Goal: Task Accomplishment & Management: Use online tool/utility

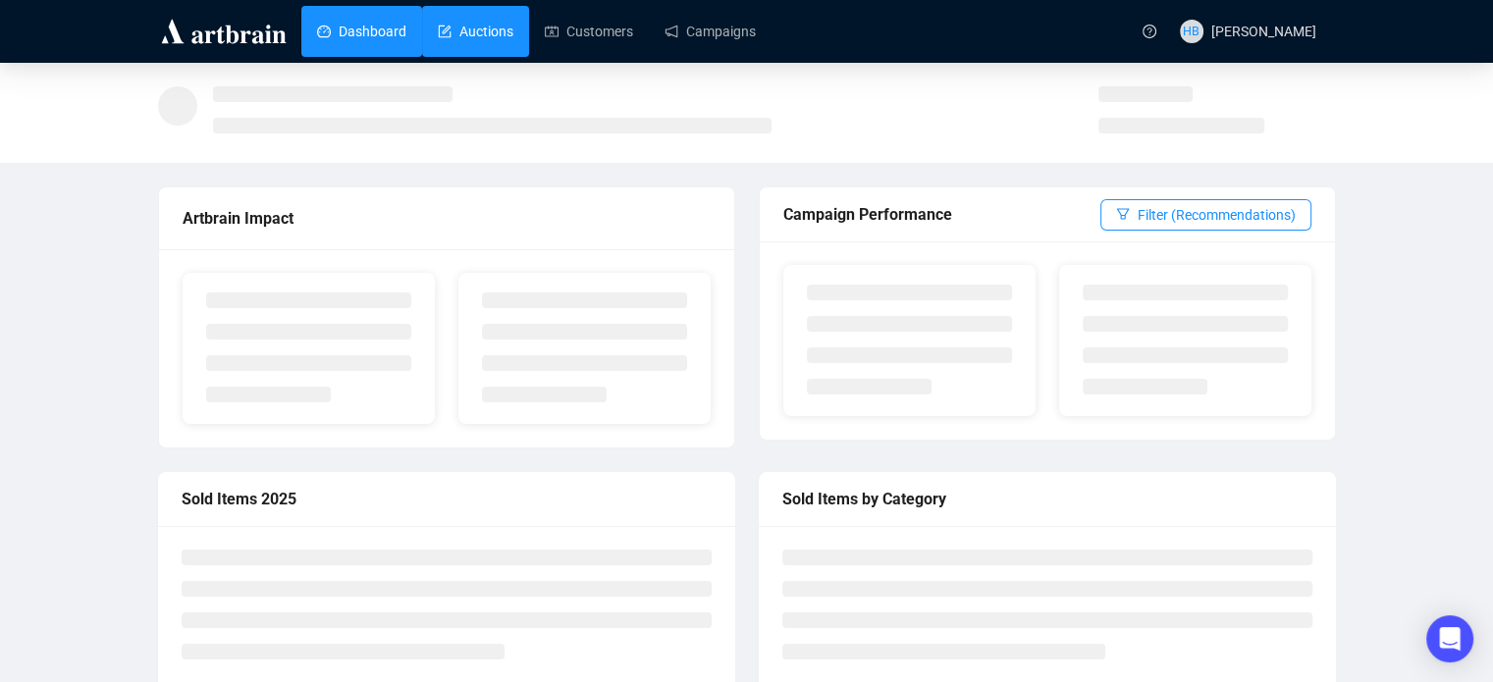
click at [484, 34] on link "Auctions" at bounding box center [476, 31] width 76 height 51
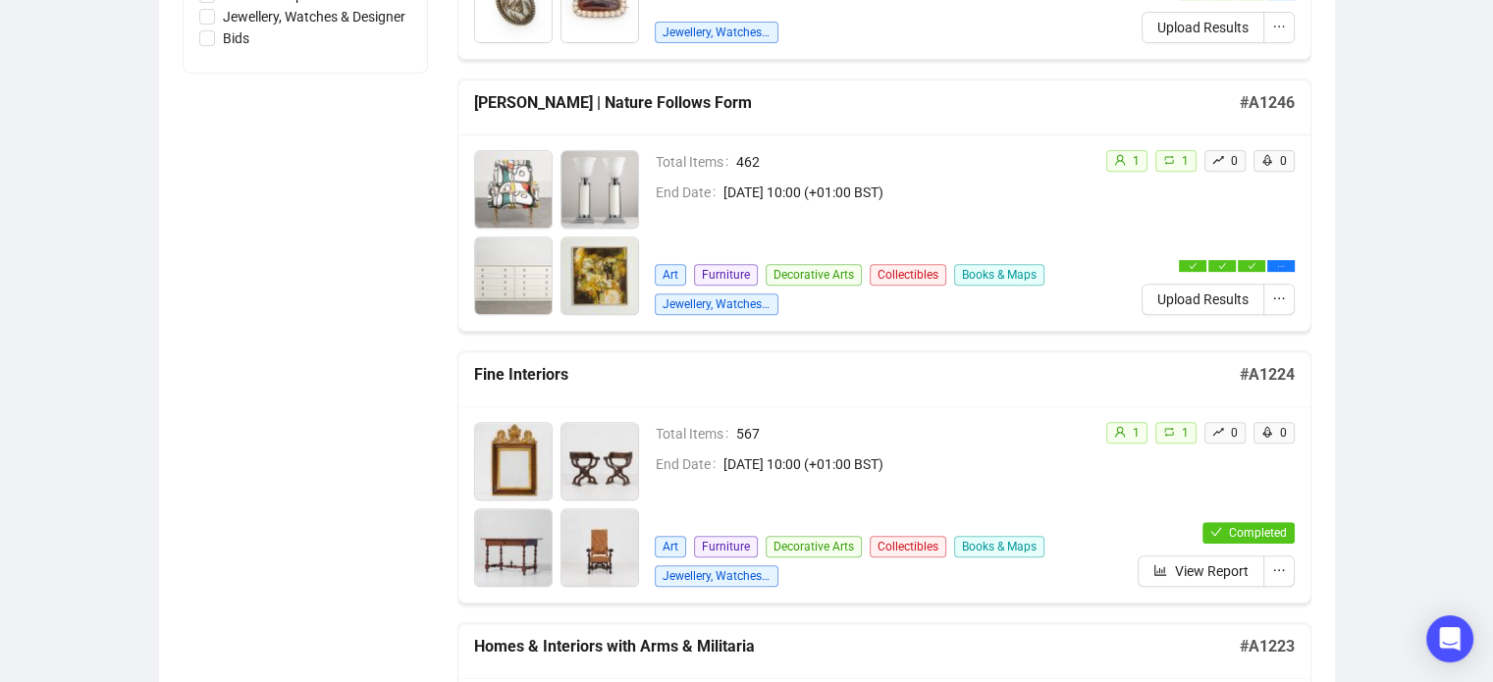
scroll to position [777, 0]
click at [1217, 293] on span "Upload Results" at bounding box center [1202, 299] width 91 height 22
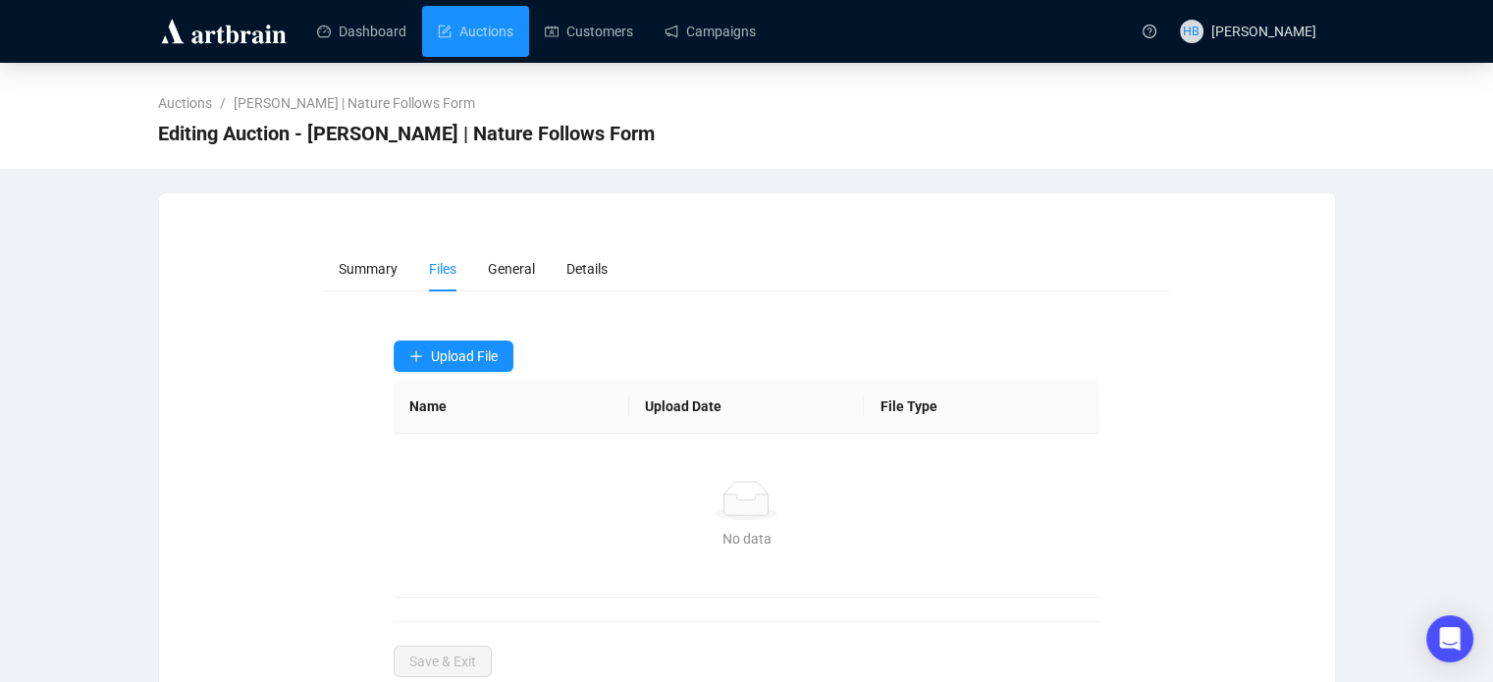
click at [465, 339] on form "Summary Files General Details Upload File Name Upload Date File Type No data No…" at bounding box center [746, 461] width 847 height 431
click at [471, 346] on button "Upload File" at bounding box center [454, 356] width 120 height 31
click at [461, 435] on span "Sold Items" at bounding box center [453, 435] width 89 height 22
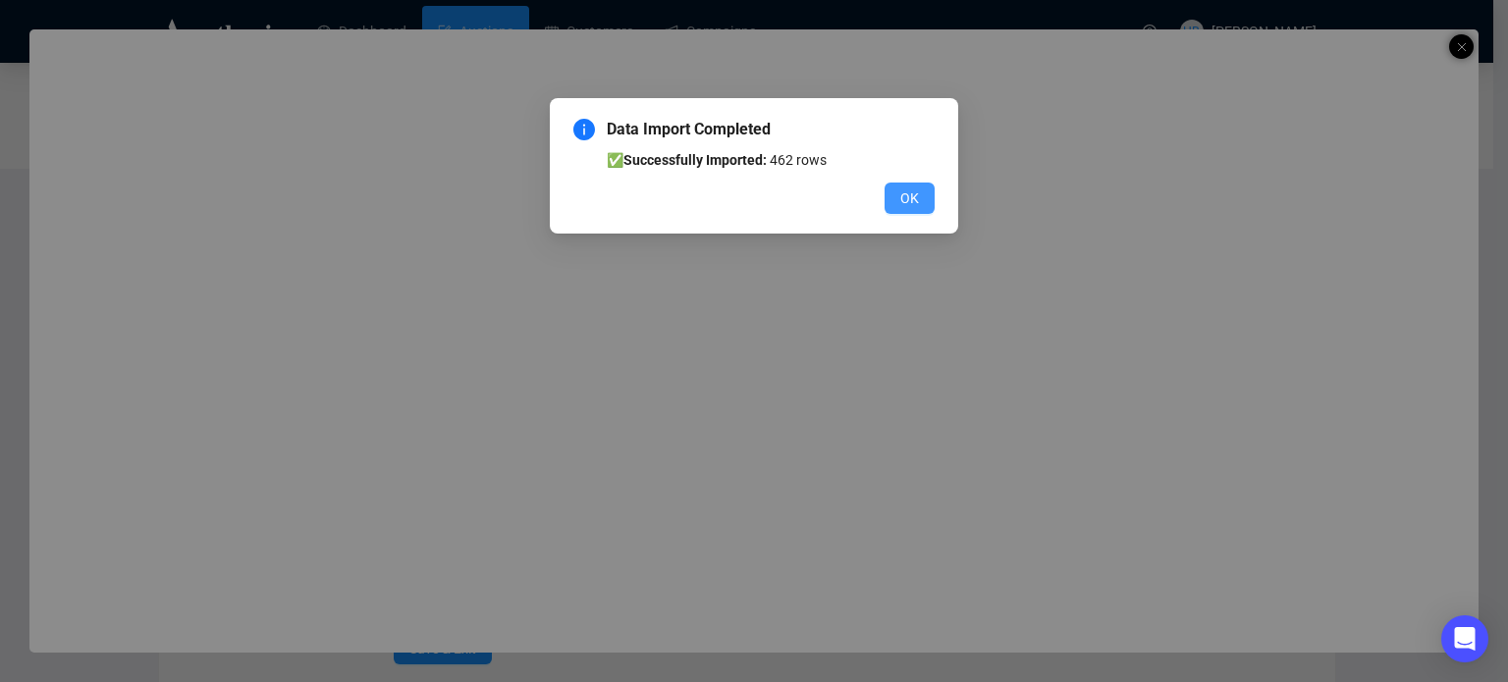
click at [907, 201] on span "OK" at bounding box center [909, 198] width 19 height 22
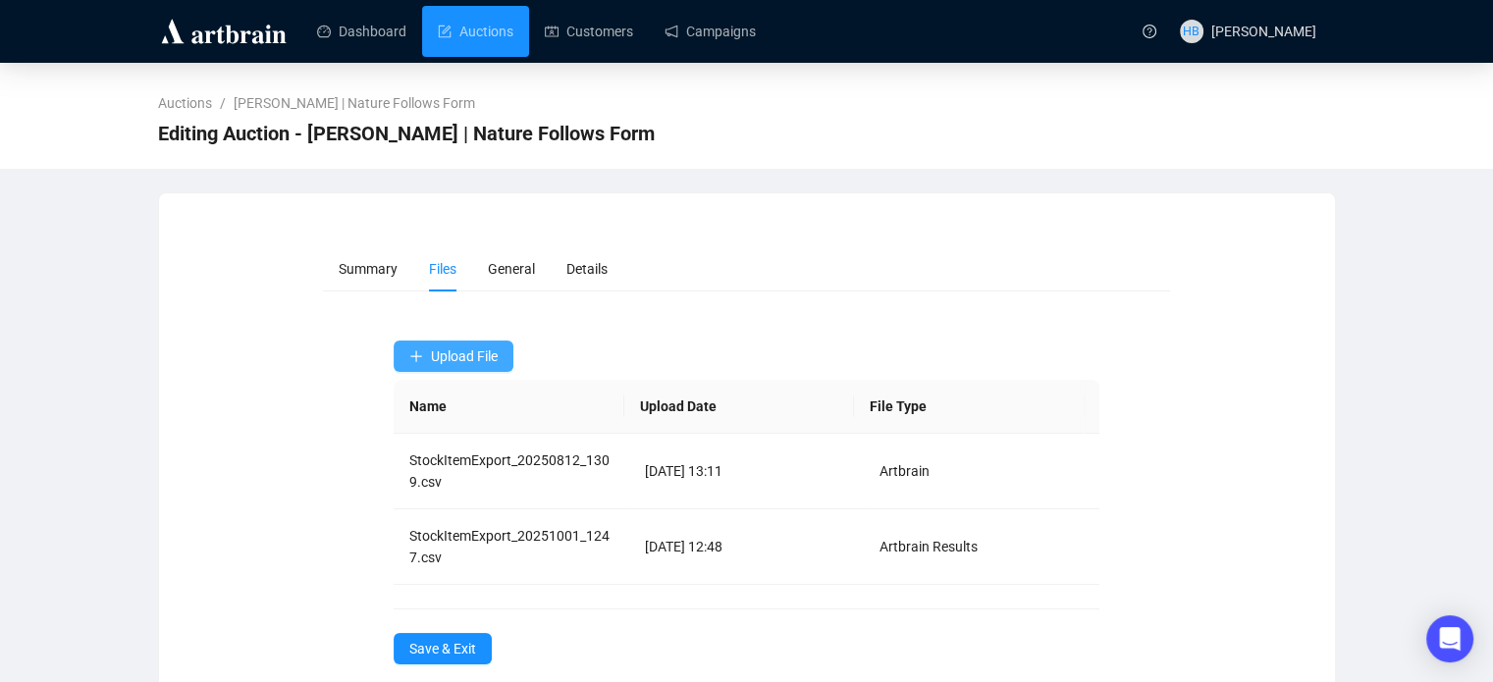
click at [440, 348] on span "Upload File" at bounding box center [464, 356] width 67 height 16
click at [432, 466] on span "Bids" at bounding box center [453, 466] width 89 height 22
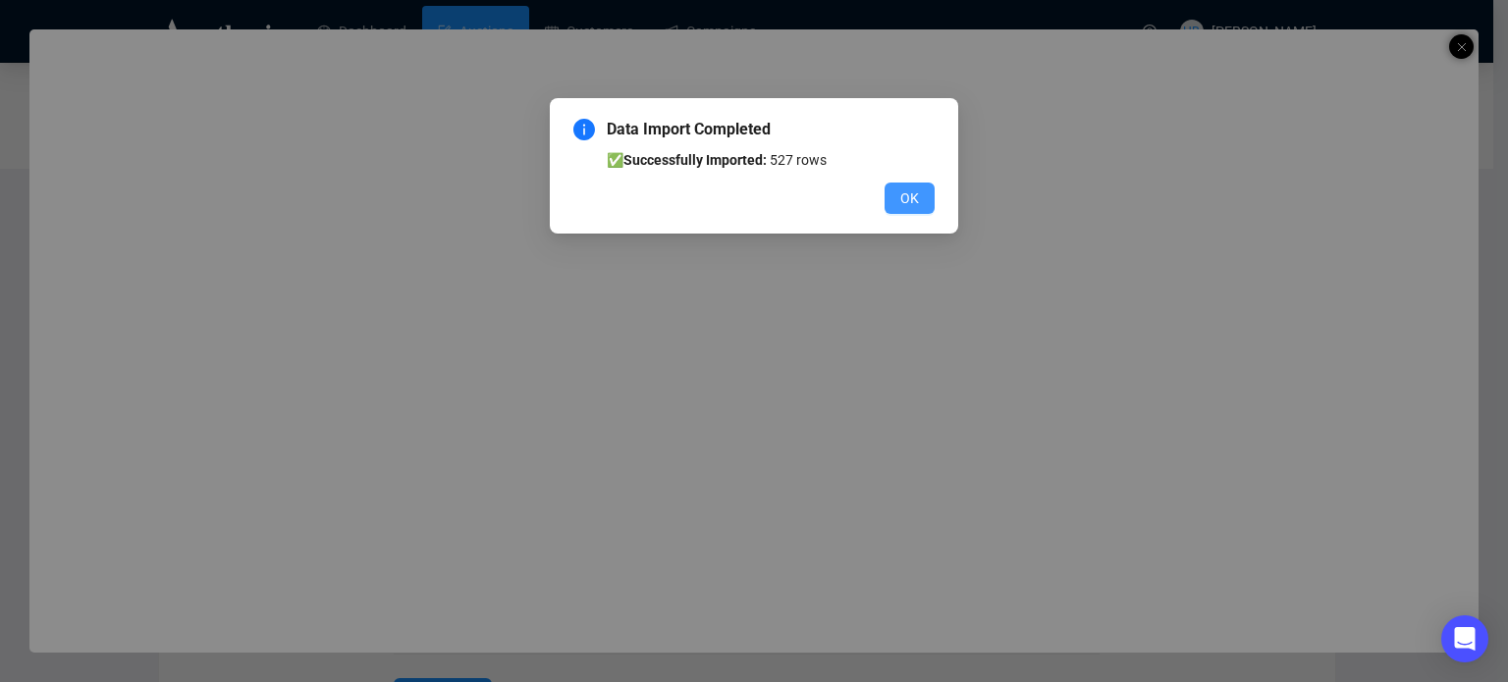
click at [899, 203] on button "OK" at bounding box center [909, 198] width 50 height 31
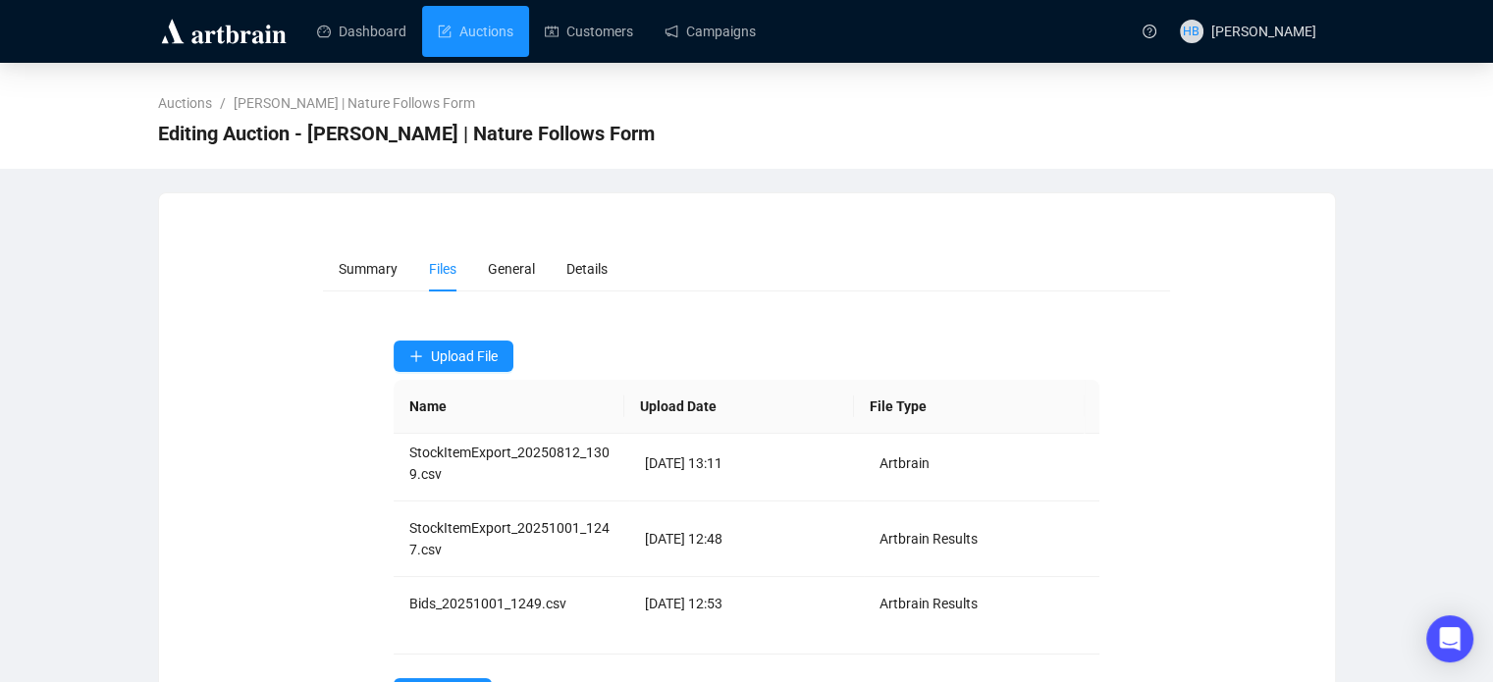
scroll to position [80, 0]
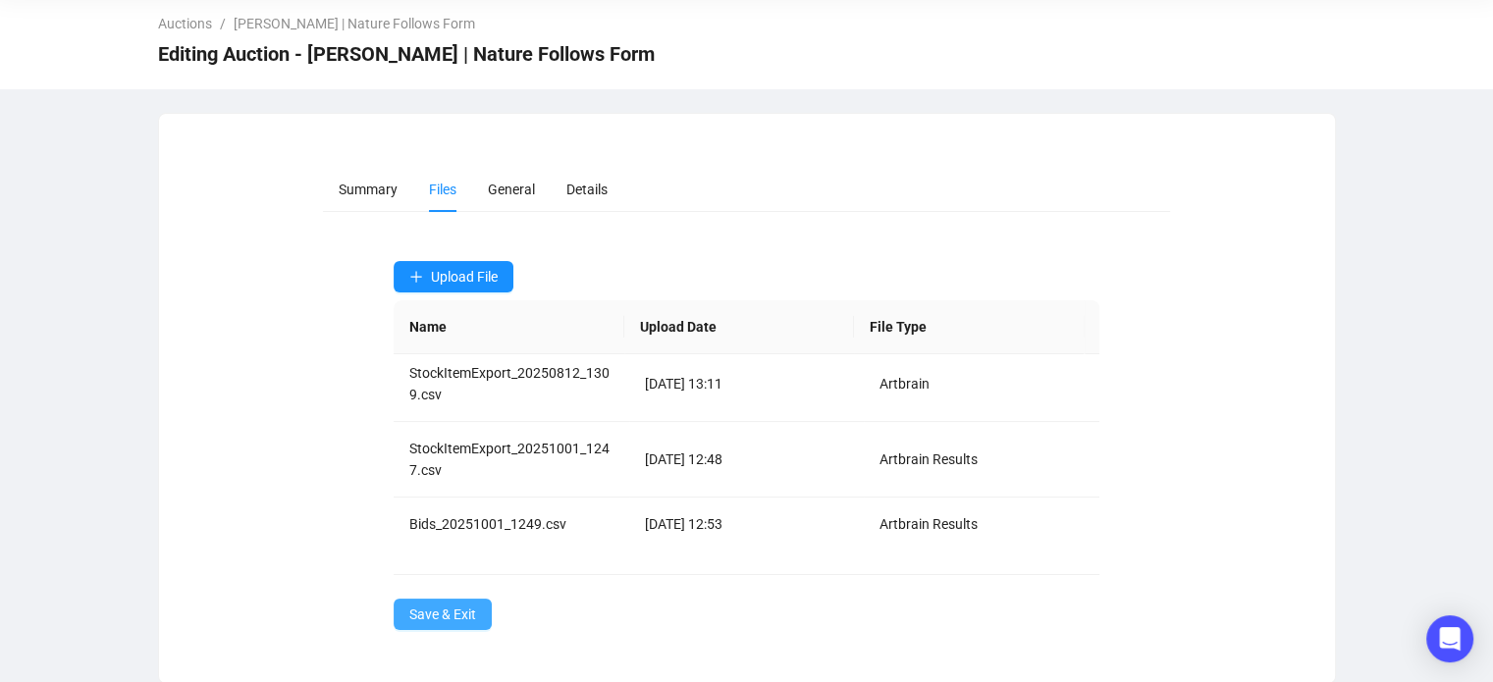
click at [461, 617] on span "Save & Exit" at bounding box center [442, 615] width 67 height 22
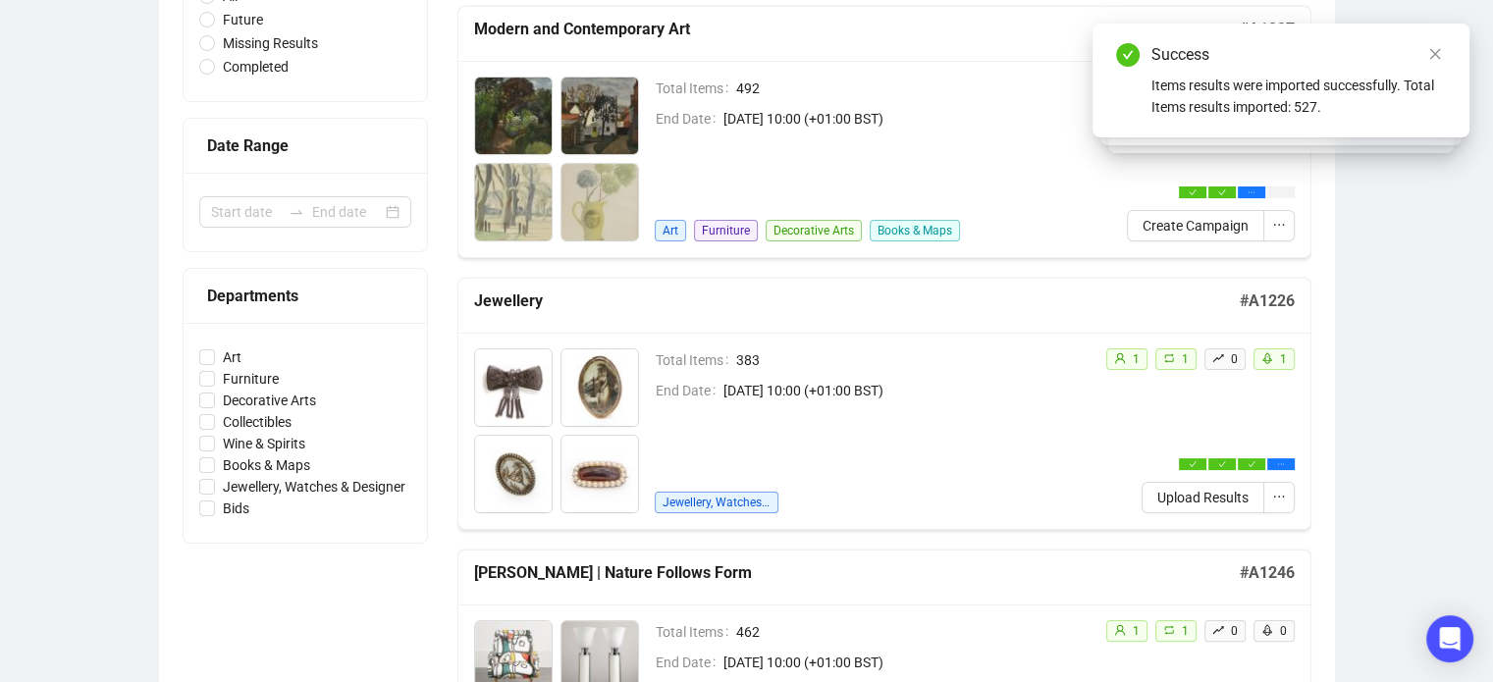
scroll to position [174, 0]
